Goal: Task Accomplishment & Management: Complete application form

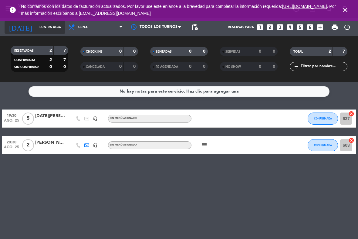
click at [60, 29] on icon "arrow_drop_down" at bounding box center [59, 27] width 7 height 7
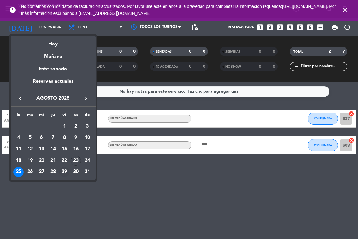
click at [64, 171] on div "29" at bounding box center [64, 172] width 10 height 10
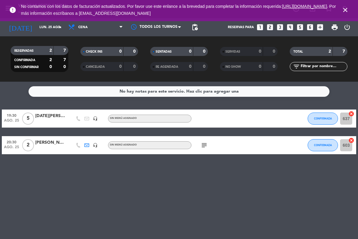
type input "vie. 29 ago."
click at [268, 29] on icon "looks_two" at bounding box center [270, 27] width 8 height 8
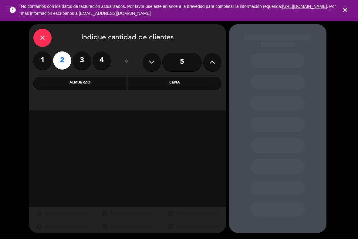
click at [155, 81] on div "Cena" at bounding box center [174, 83] width 93 height 12
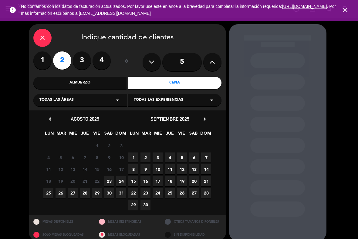
click at [95, 193] on span "29" at bounding box center [97, 193] width 10 height 10
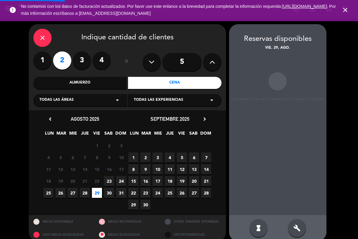
scroll to position [8, 0]
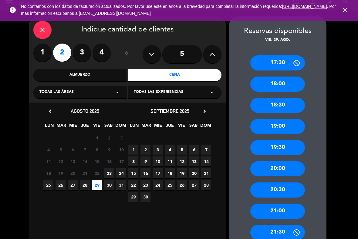
click at [280, 190] on div "20:30" at bounding box center [277, 190] width 55 height 15
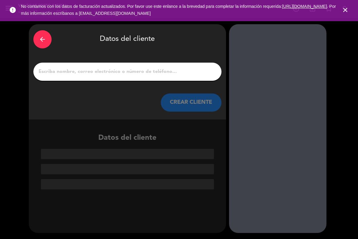
scroll to position [0, 0]
click at [135, 75] on input "1" at bounding box center [127, 72] width 179 height 8
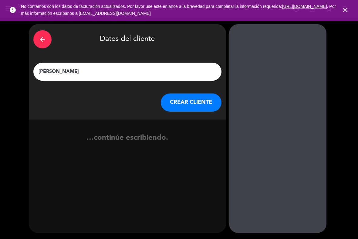
type input "[PERSON_NAME]"
click at [207, 101] on button "CREAR CLIENTE" at bounding box center [191, 103] width 61 height 18
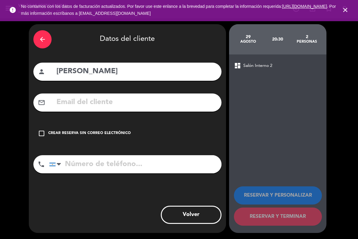
click at [40, 137] on icon "check_box_outline_blank" at bounding box center [41, 133] width 7 height 7
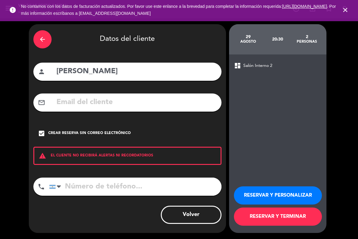
click at [258, 196] on button "RESERVAR Y PERSONALIZAR" at bounding box center [278, 196] width 88 height 18
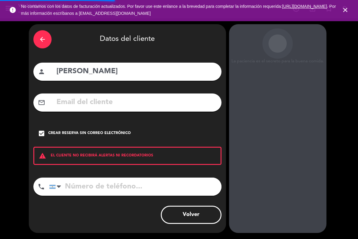
scroll to position [3, 0]
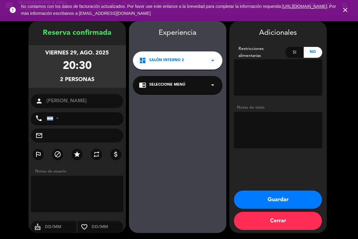
click at [71, 183] on textarea at bounding box center [77, 194] width 92 height 36
type textarea "Menu [PERSON_NAME]"
click at [249, 124] on textarea at bounding box center [278, 130] width 88 height 36
type textarea "Menu [PERSON_NAME]"
click at [281, 194] on button "Guardar" at bounding box center [278, 200] width 88 height 18
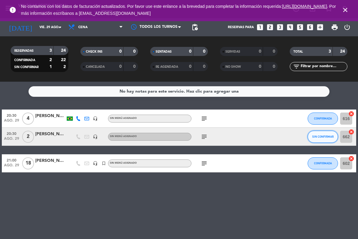
click at [323, 138] on button "SIN CONFIRMAR" at bounding box center [322, 137] width 30 height 12
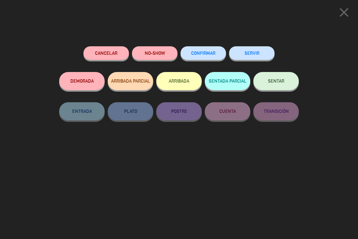
click at [208, 52] on span "CONFIRMAR" at bounding box center [203, 53] width 24 height 5
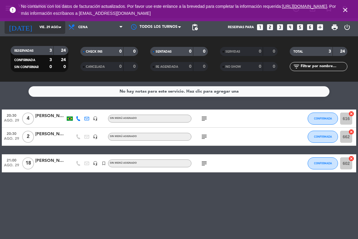
click at [57, 28] on icon "arrow_drop_down" at bounding box center [59, 27] width 7 height 7
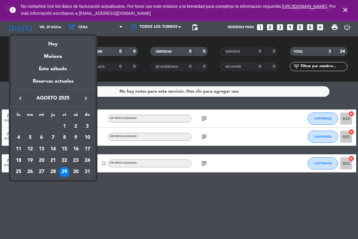
click at [20, 170] on div "25" at bounding box center [18, 172] width 10 height 10
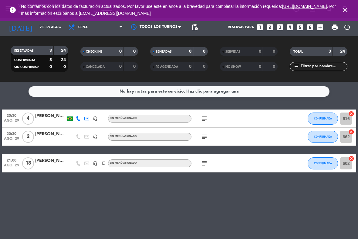
type input "lun. 25 ago."
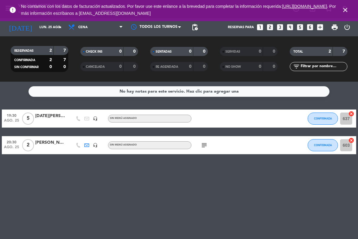
click at [271, 28] on icon "looks_two" at bounding box center [270, 27] width 8 height 8
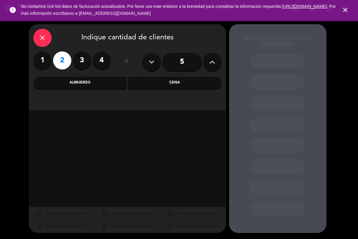
click at [171, 85] on div "Cena" at bounding box center [174, 83] width 93 height 12
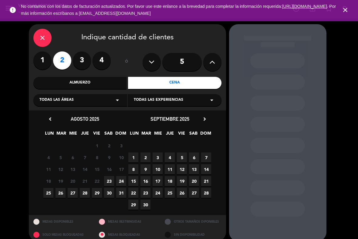
click at [46, 192] on span "25" at bounding box center [48, 193] width 10 height 10
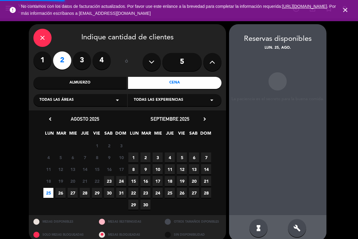
scroll to position [8, 0]
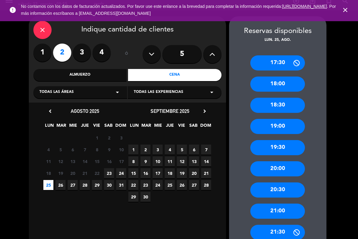
click at [279, 191] on div "20:30" at bounding box center [277, 190] width 55 height 15
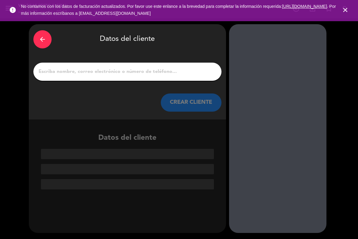
click at [103, 72] on input "1" at bounding box center [127, 72] width 179 height 8
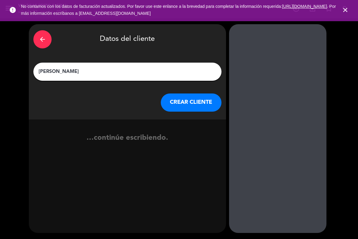
type input "[PERSON_NAME]"
click at [183, 104] on button "CREAR CLIENTE" at bounding box center [191, 103] width 61 height 18
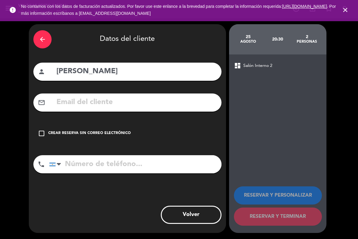
click at [44, 137] on div "check_box_outline_blank Crear reserva sin correo electrónico" at bounding box center [127, 134] width 188 height 18
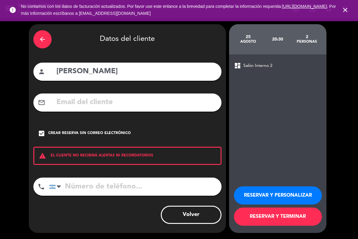
click at [258, 196] on button "RESERVAR Y PERSONALIZAR" at bounding box center [278, 196] width 88 height 18
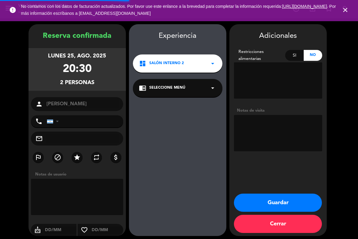
scroll to position [3, 0]
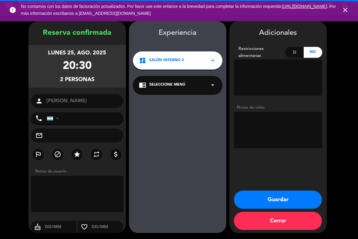
click at [91, 192] on textarea at bounding box center [77, 194] width 92 height 36
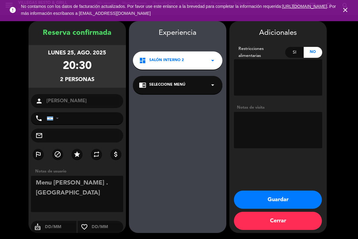
type textarea "Menu [PERSON_NAME] . [GEOGRAPHIC_DATA]"
click at [255, 125] on textarea at bounding box center [278, 130] width 88 height 36
type textarea "Menu [PERSON_NAME]"
click at [283, 201] on button "Guardar" at bounding box center [278, 200] width 88 height 18
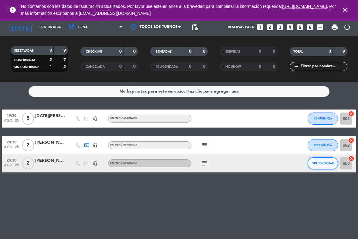
click at [321, 166] on button "SIN CONFIRMAR" at bounding box center [322, 164] width 30 height 12
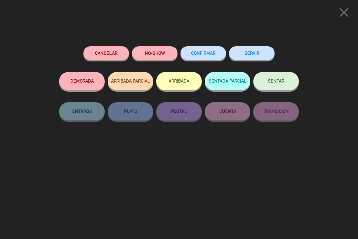
click at [199, 53] on span "CONFIRMAR" at bounding box center [203, 53] width 24 height 5
